Goal: Feedback & Contribution: Contribute content

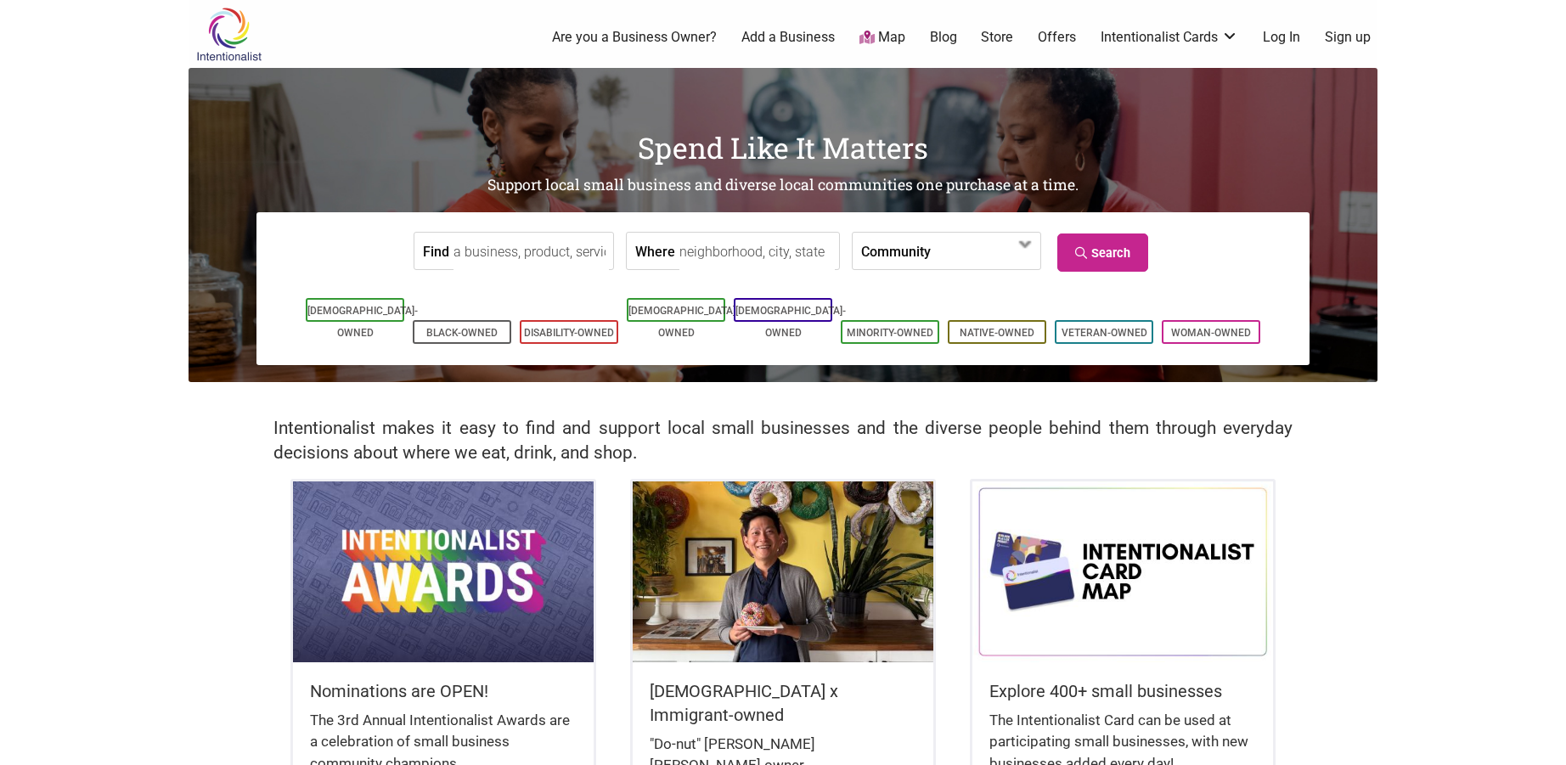
click at [471, 621] on img at bounding box center [443, 571] width 301 height 180
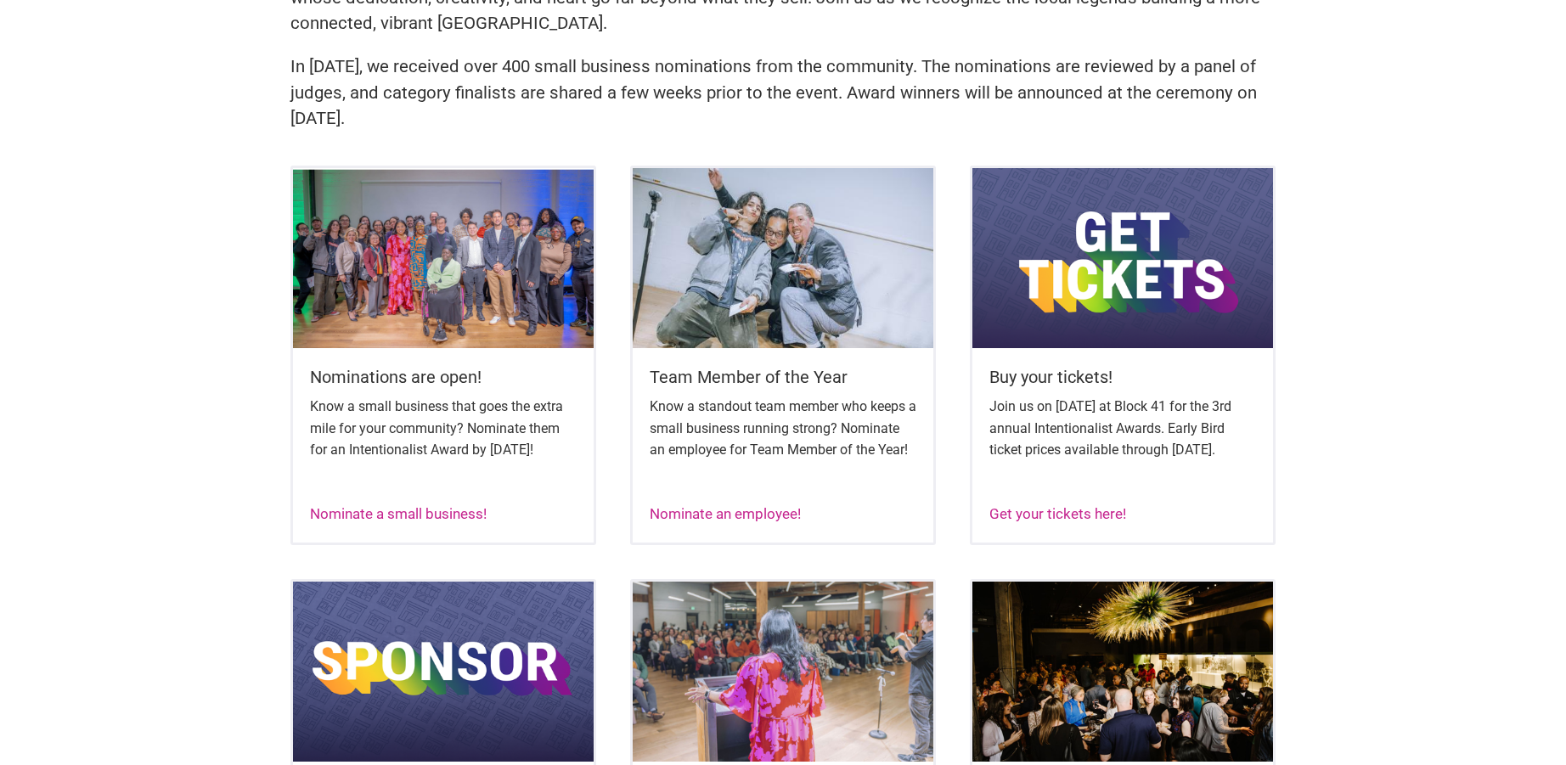
scroll to position [606, 0]
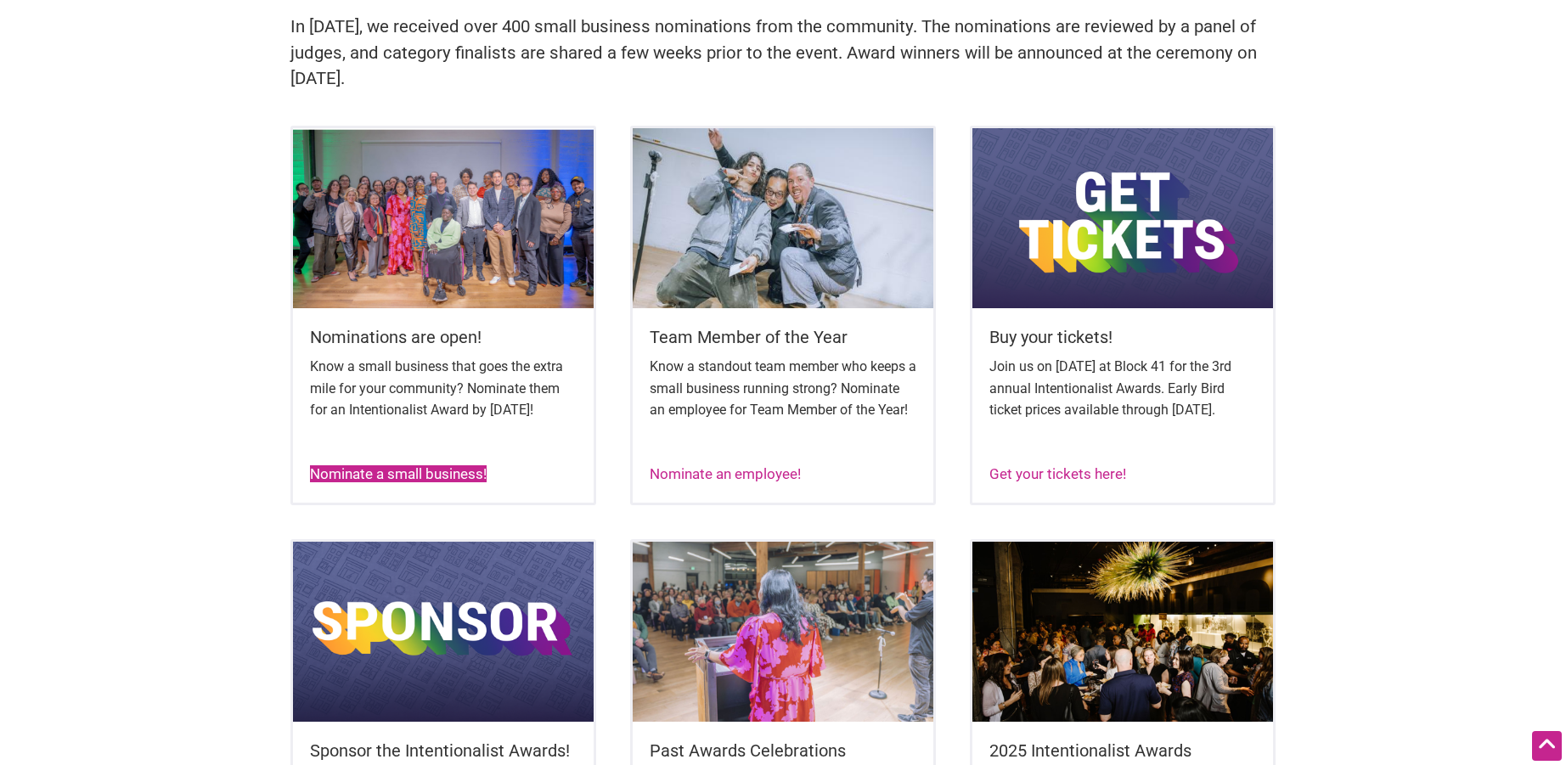
click at [436, 482] on link "Nominate a small business!" at bounding box center [398, 473] width 177 height 17
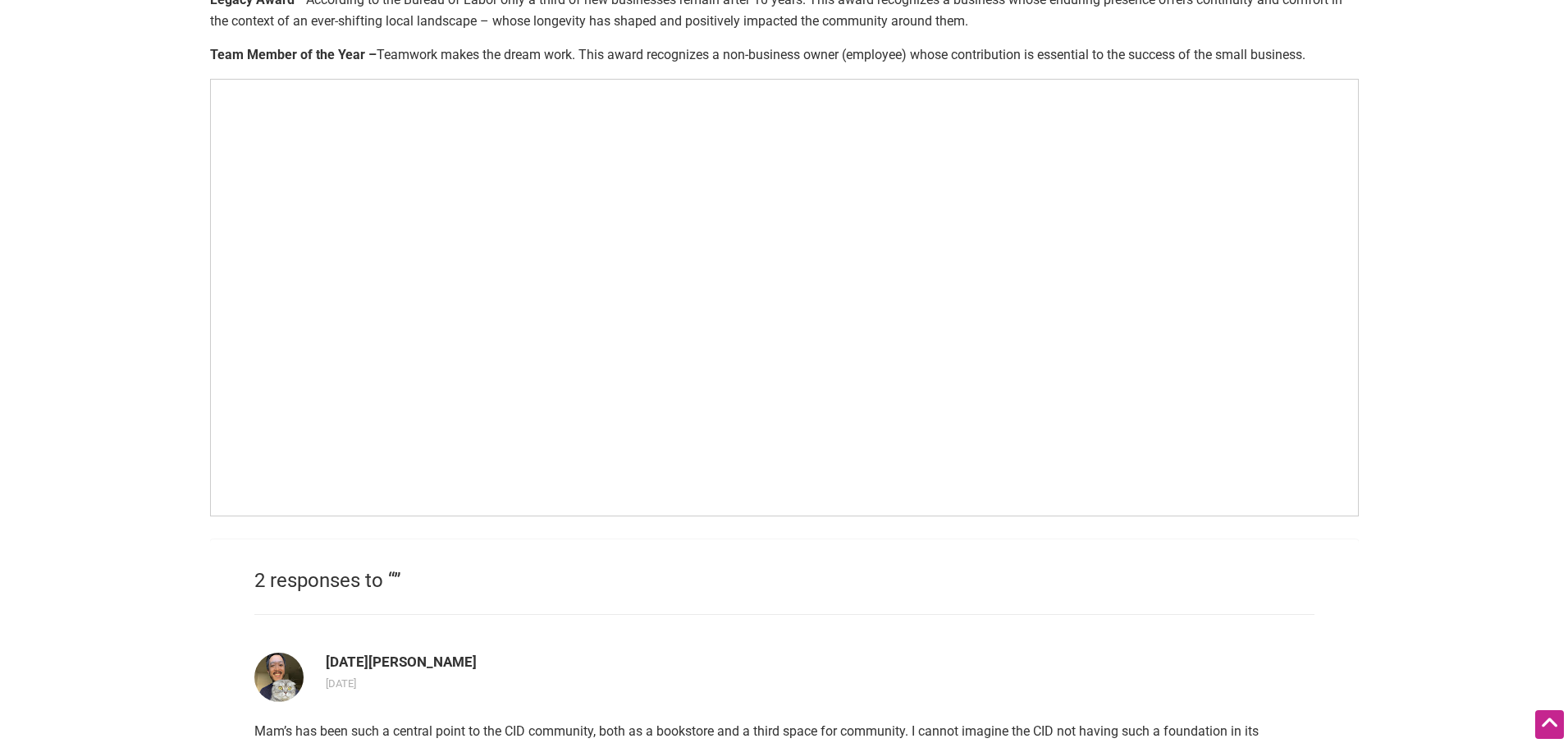
scroll to position [1012, 0]
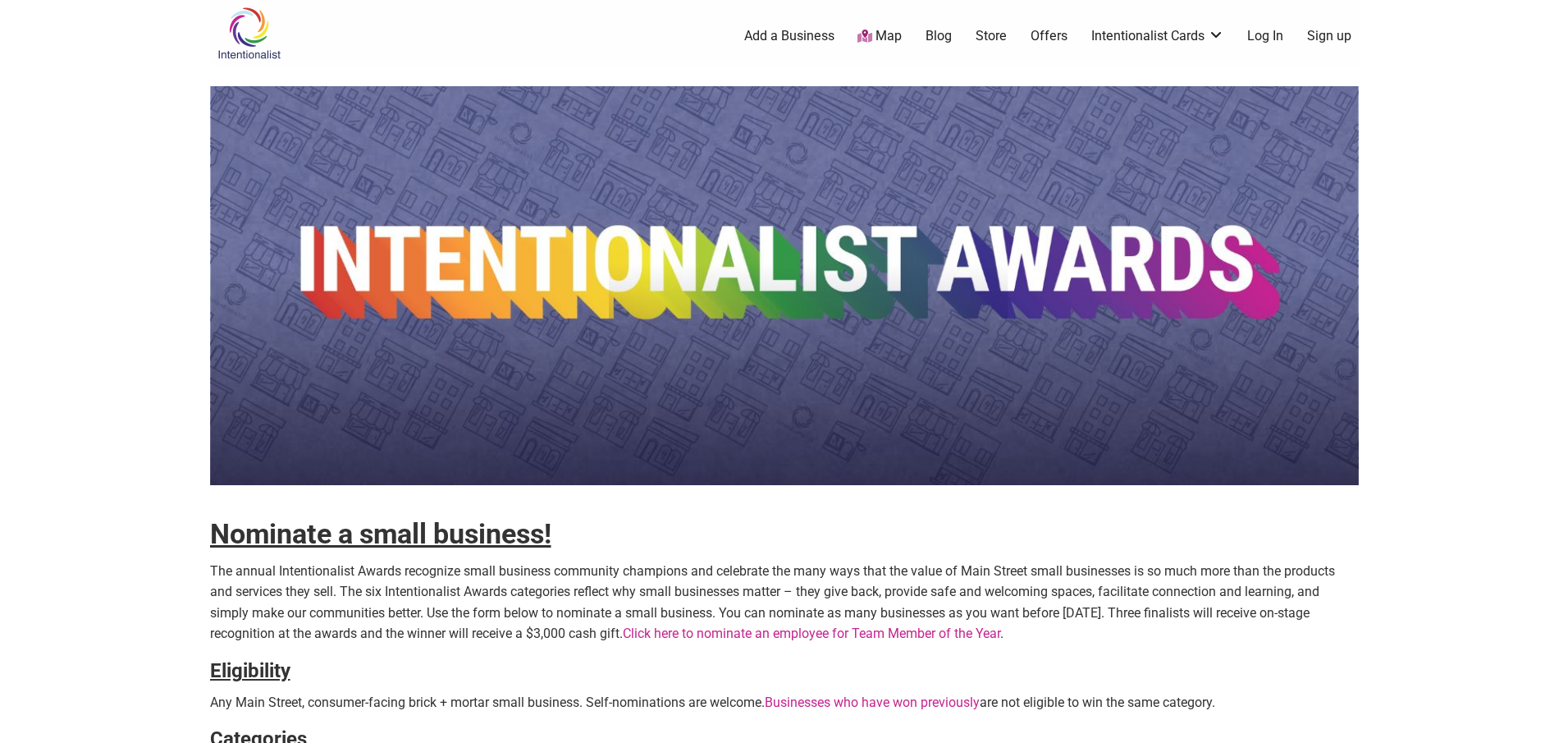
scroll to position [-3, 0]
